Goal: Book appointment/travel/reservation

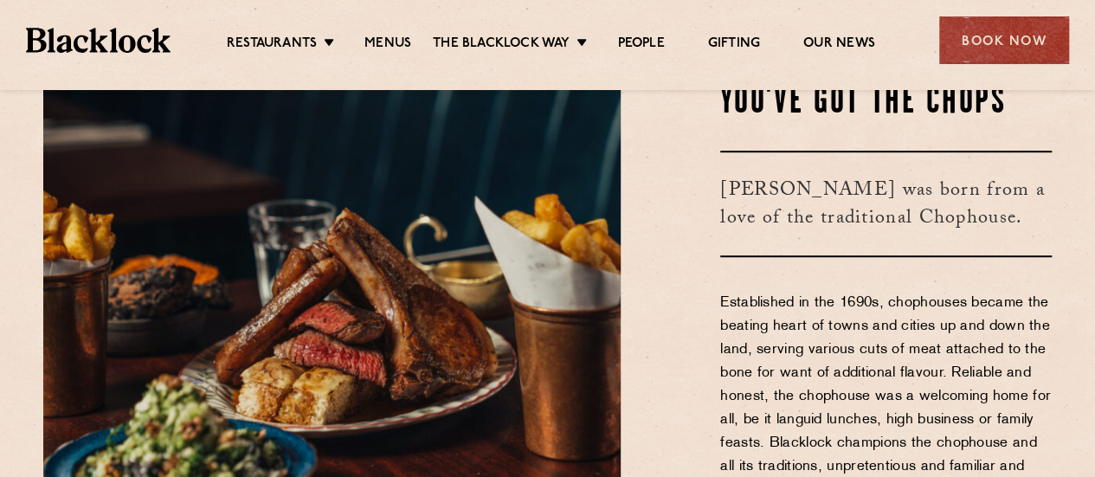
scroll to position [520, 0]
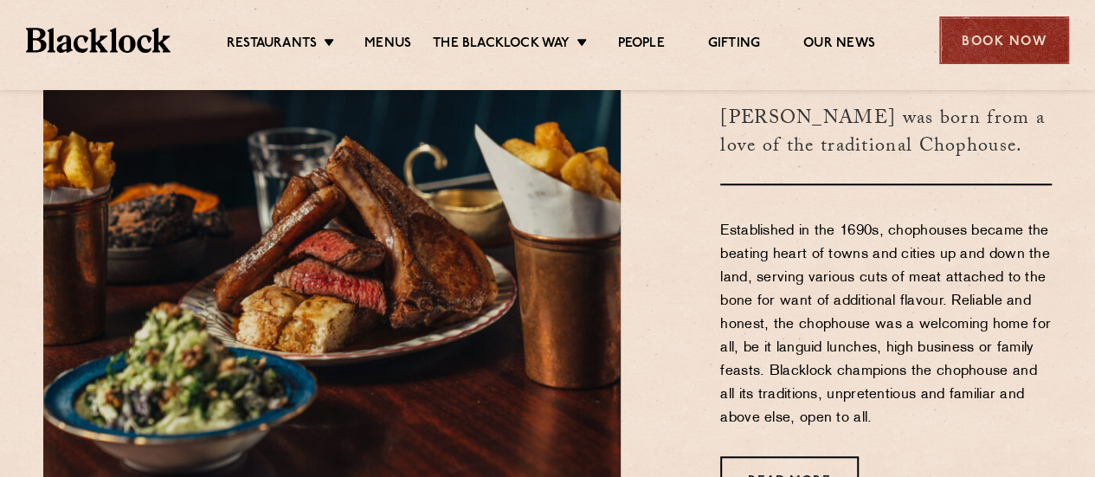
click at [1011, 39] on div "Book Now" at bounding box center [1005, 40] width 130 height 48
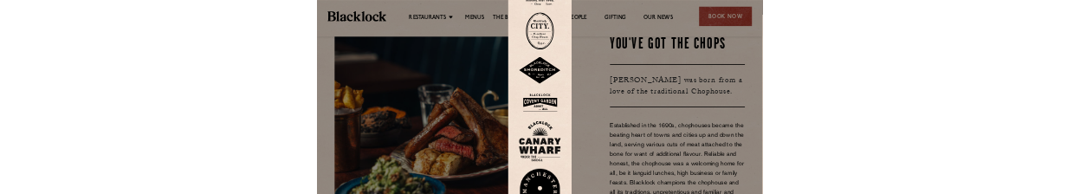
scroll to position [346, 0]
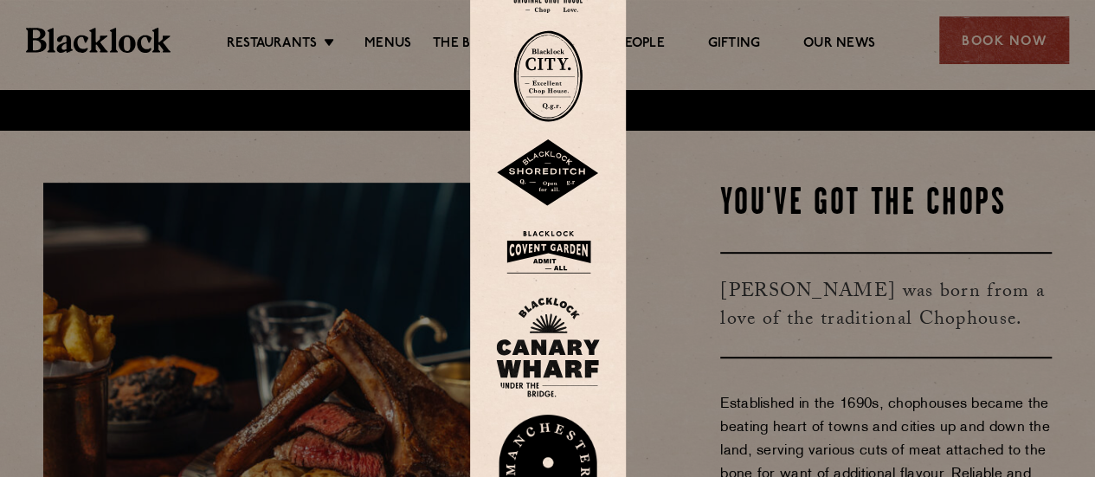
click at [812, 233] on div at bounding box center [547, 238] width 1095 height 477
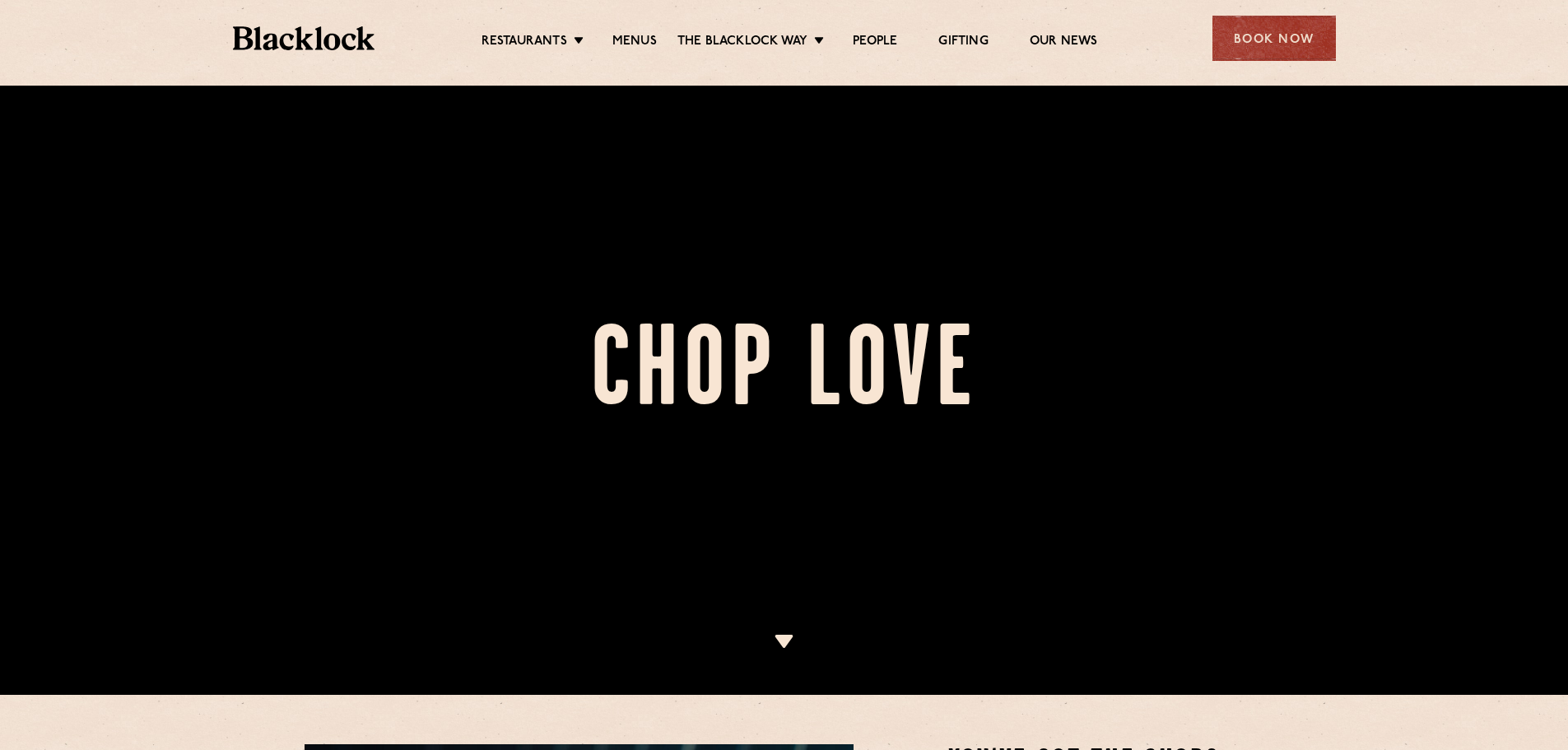
scroll to position [164, 0]
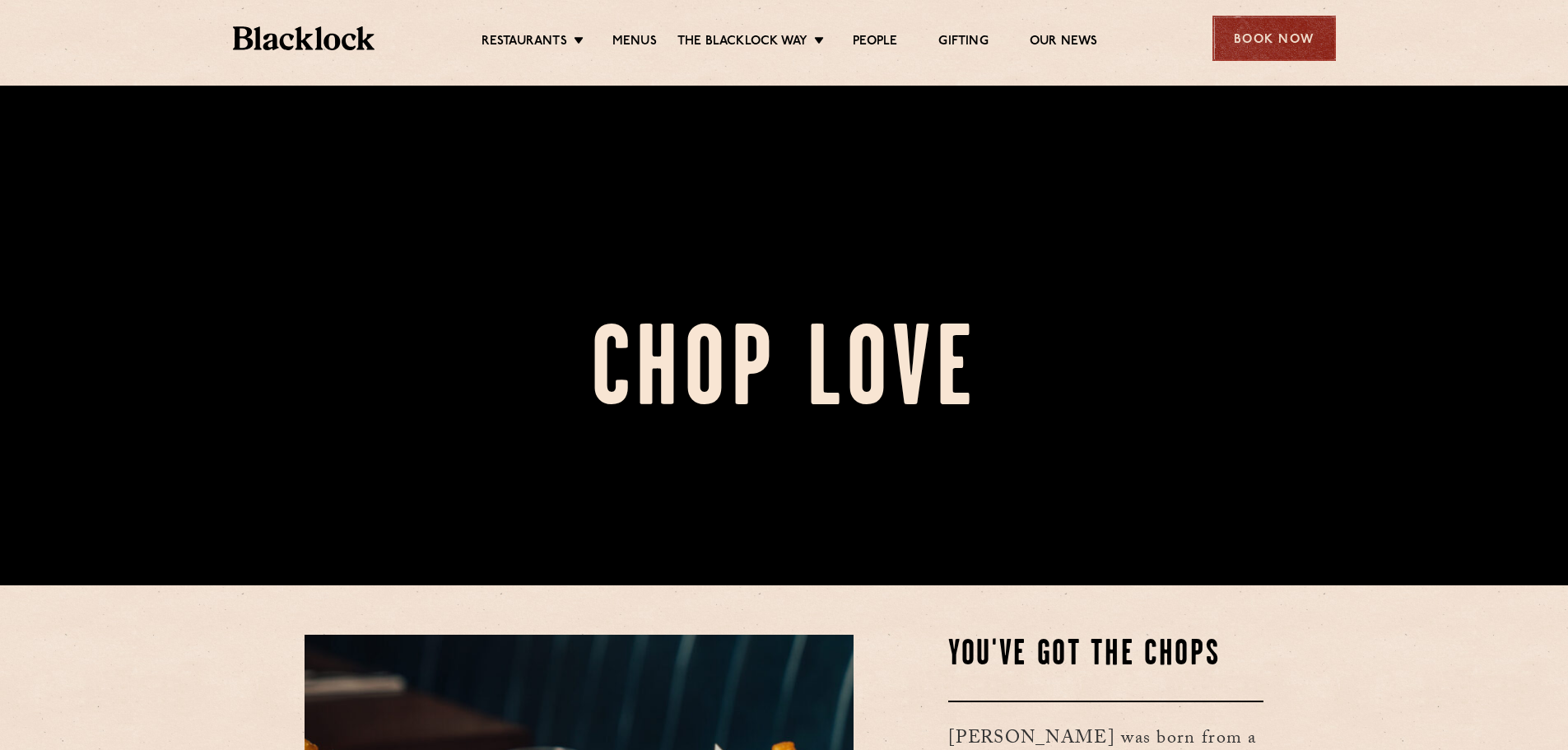
click at [1041, 29] on div "Book Now" at bounding box center [1274, 38] width 124 height 46
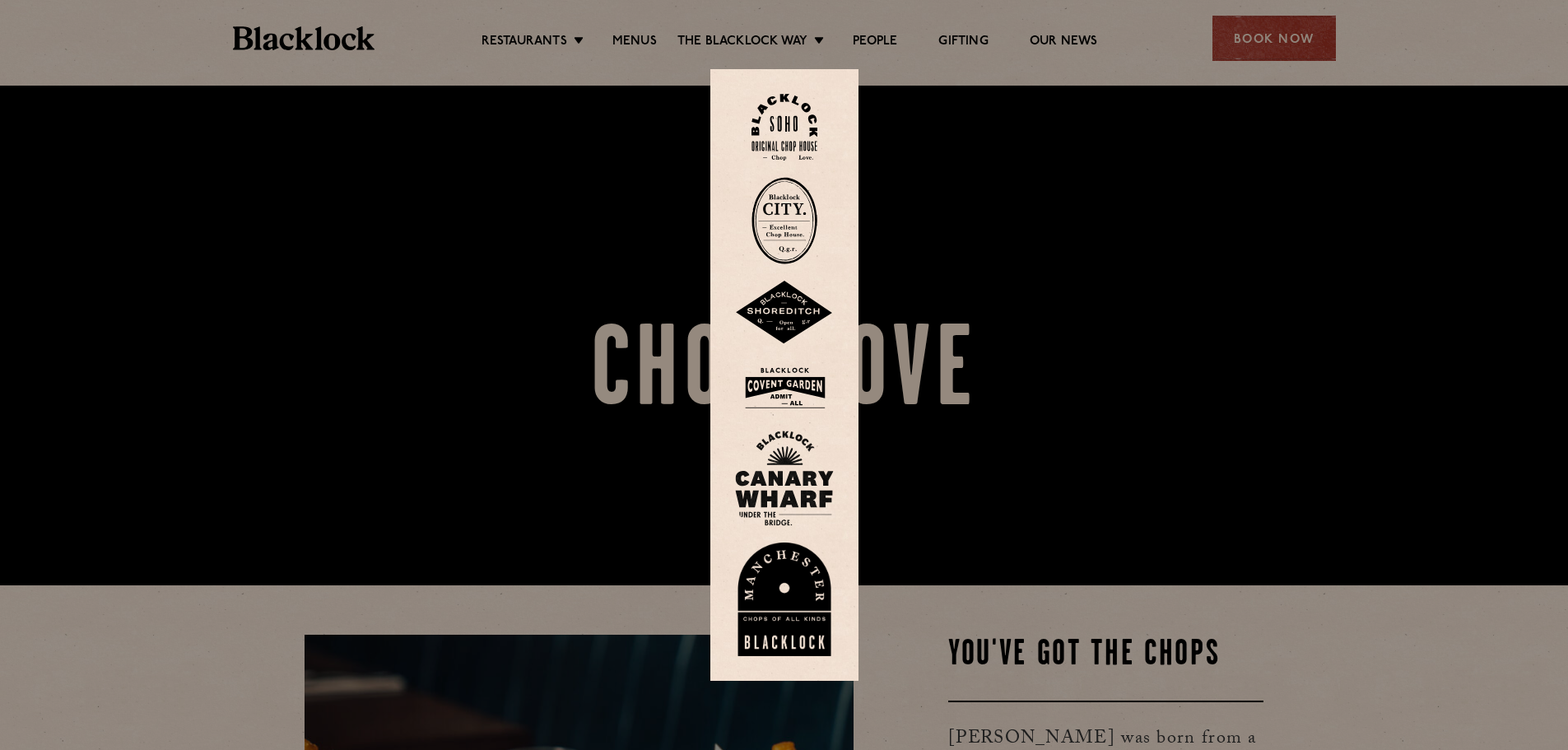
click at [799, 394] on img at bounding box center [784, 388] width 99 height 53
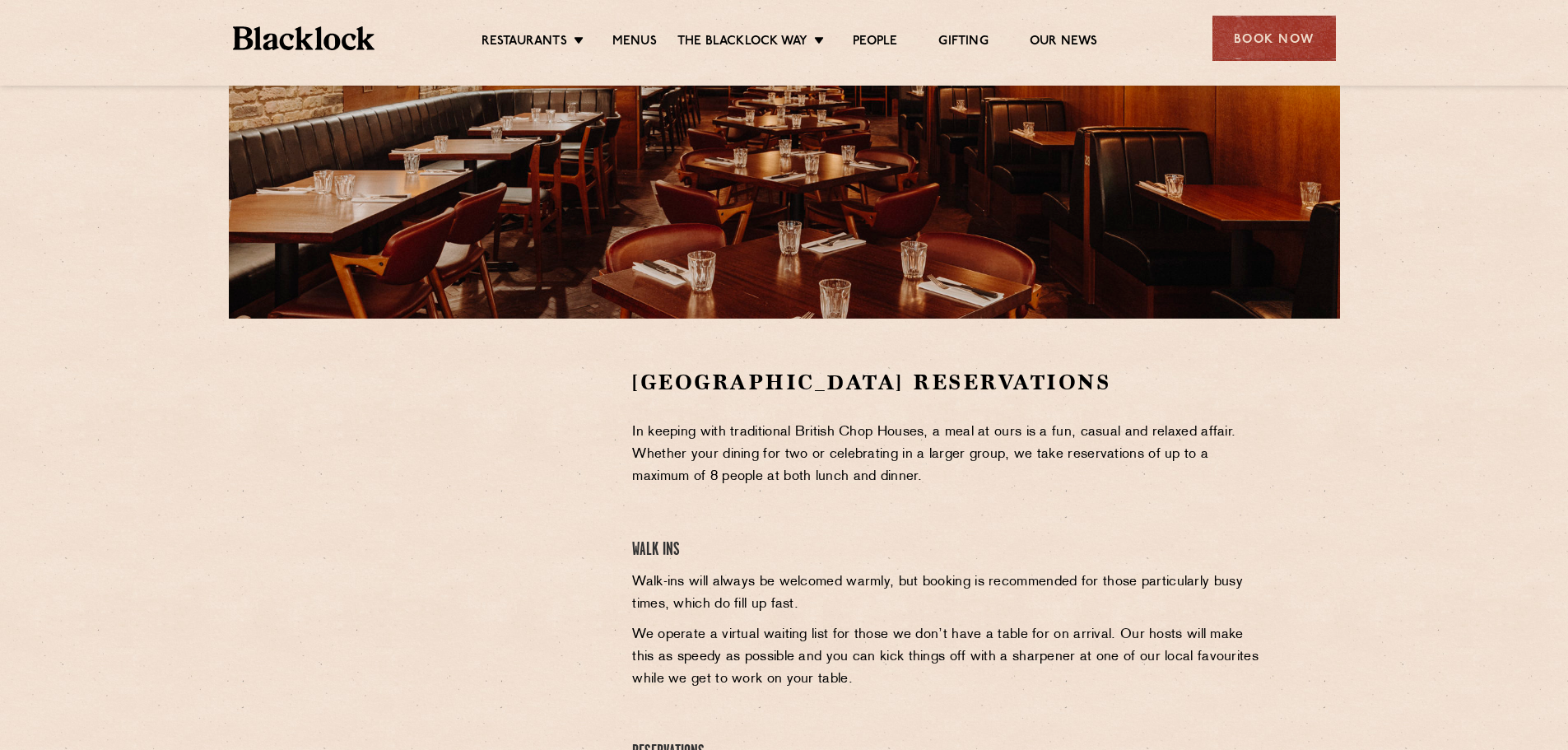
scroll to position [329, 0]
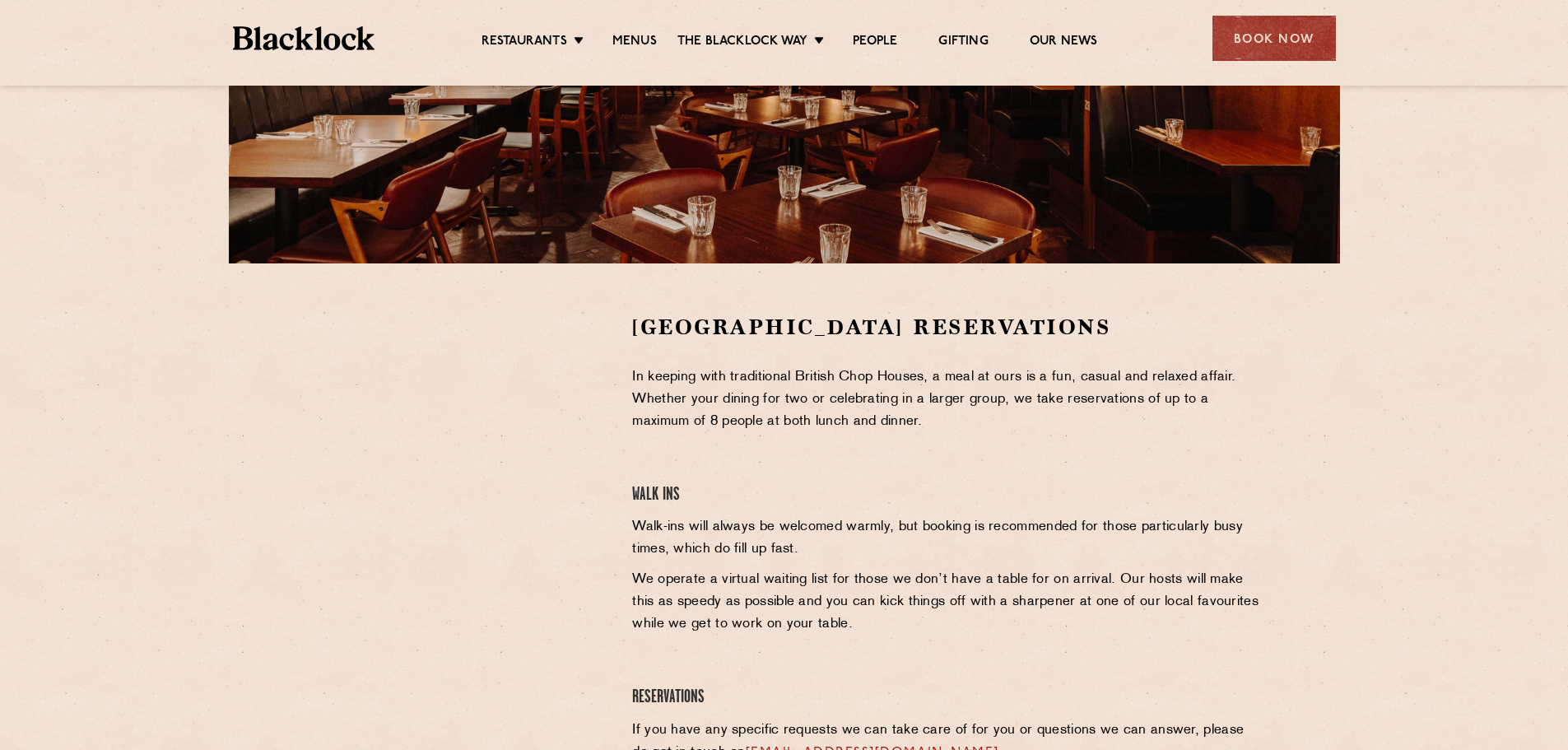
click at [1405, 194] on div "Covent Garden Reservations In keeping with traditional British Chop Houses, a m…" at bounding box center [784, 261] width 1568 height 1182
